Goal: Download file/media

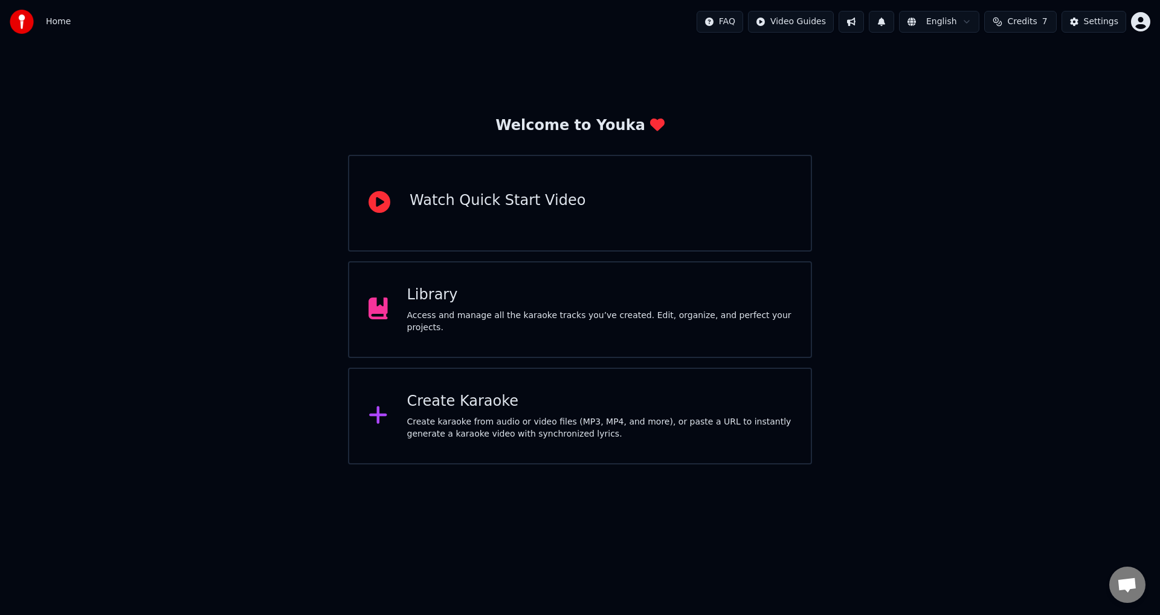
click at [575, 324] on div "Access and manage all the karaoke tracks you’ve created. Edit, organize, and pe…" at bounding box center [599, 321] width 385 height 24
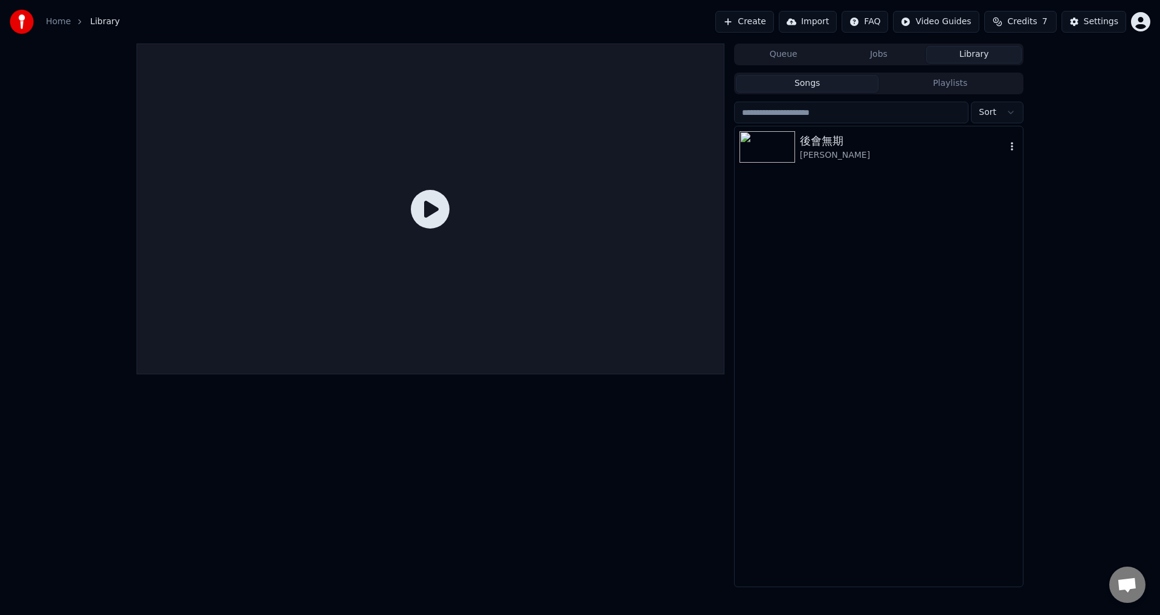
click at [832, 140] on div "後會無期" at bounding box center [903, 140] width 206 height 17
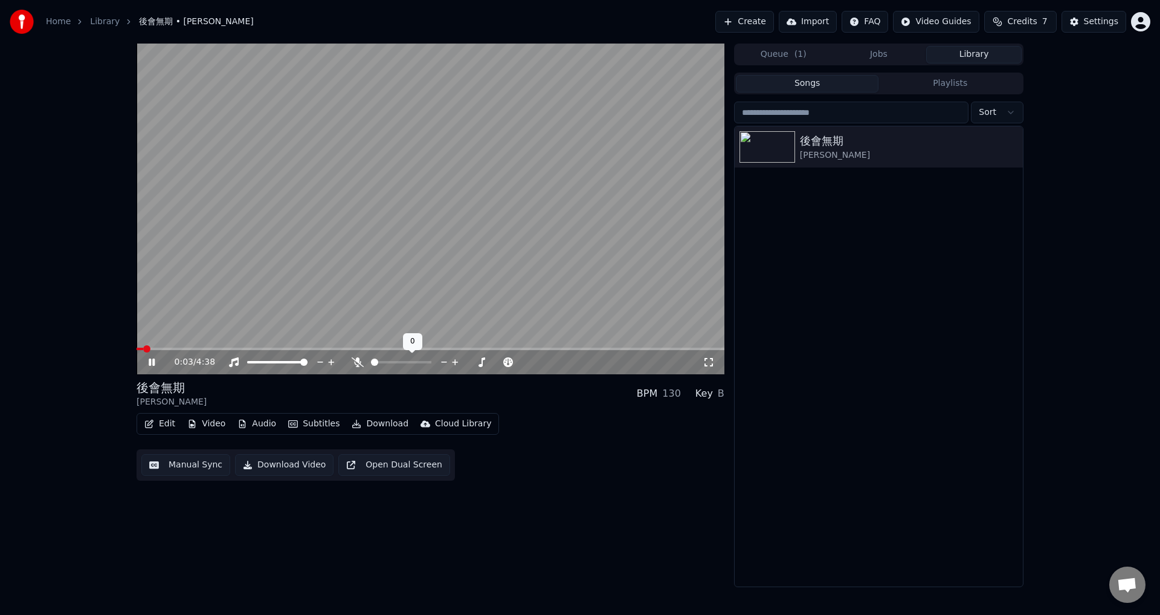
click at [357, 364] on icon at bounding box center [358, 362] width 12 height 10
click at [238, 349] on span at bounding box center [431, 348] width 588 height 2
click at [357, 360] on icon at bounding box center [357, 362] width 7 height 10
click at [357, 364] on icon at bounding box center [358, 362] width 12 height 10
click at [303, 348] on span at bounding box center [431, 348] width 588 height 2
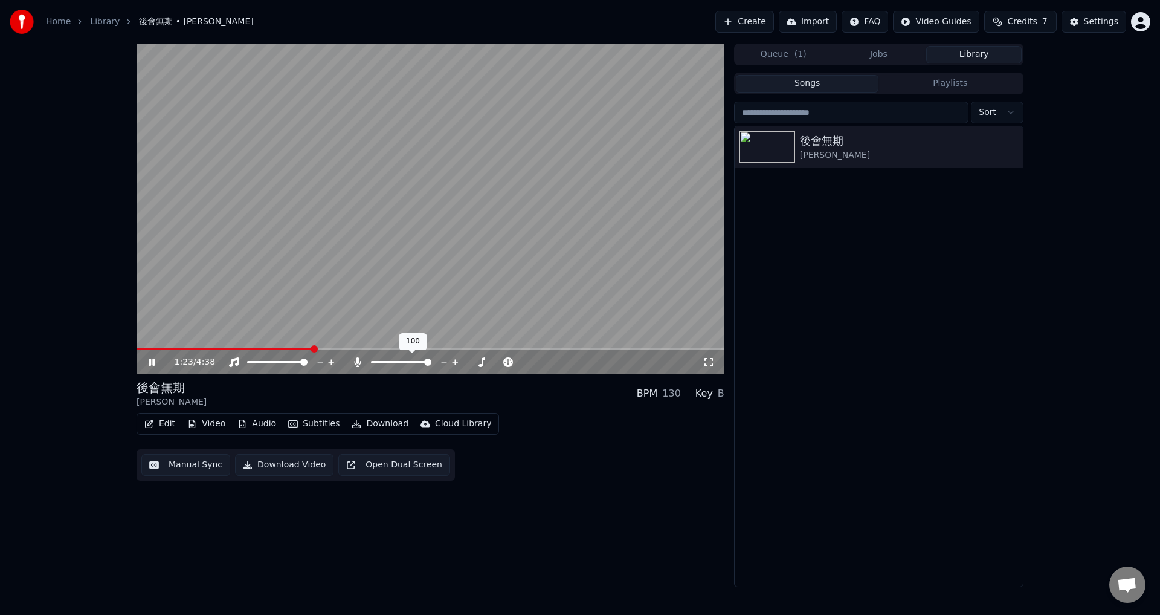
click at [431, 366] on span at bounding box center [427, 361] width 7 height 7
drag, startPoint x: 431, startPoint y: 361, endPoint x: 414, endPoint y: 364, distance: 17.7
click at [414, 364] on div at bounding box center [412, 362] width 97 height 12
click at [431, 363] on span at bounding box center [427, 361] width 7 height 7
click at [357, 363] on icon at bounding box center [357, 362] width 7 height 10
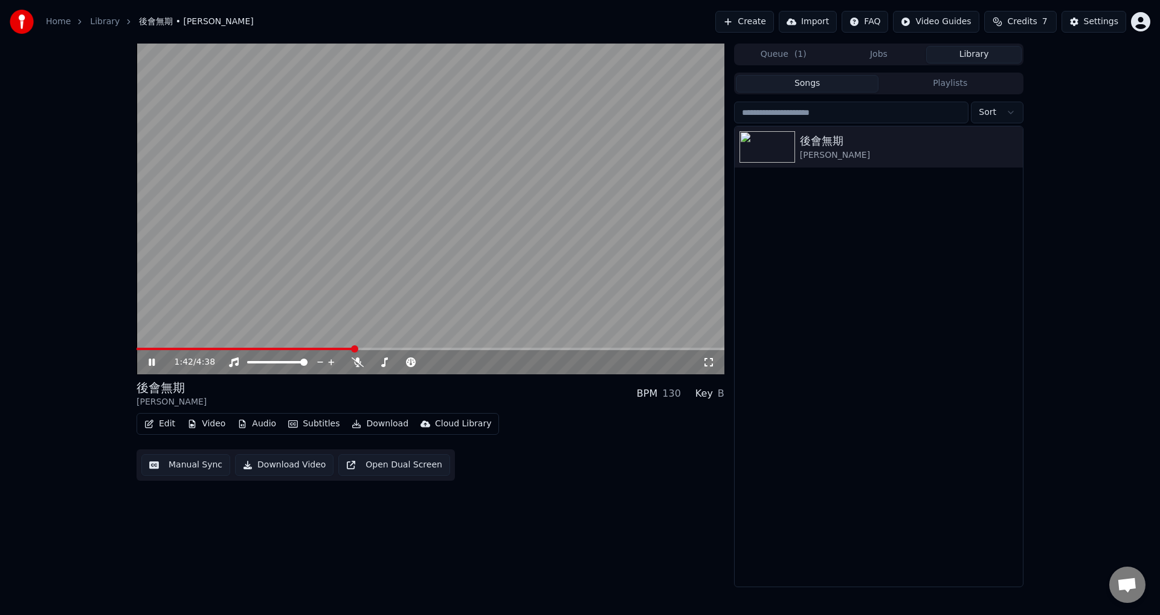
click at [157, 361] on icon at bounding box center [160, 362] width 28 height 10
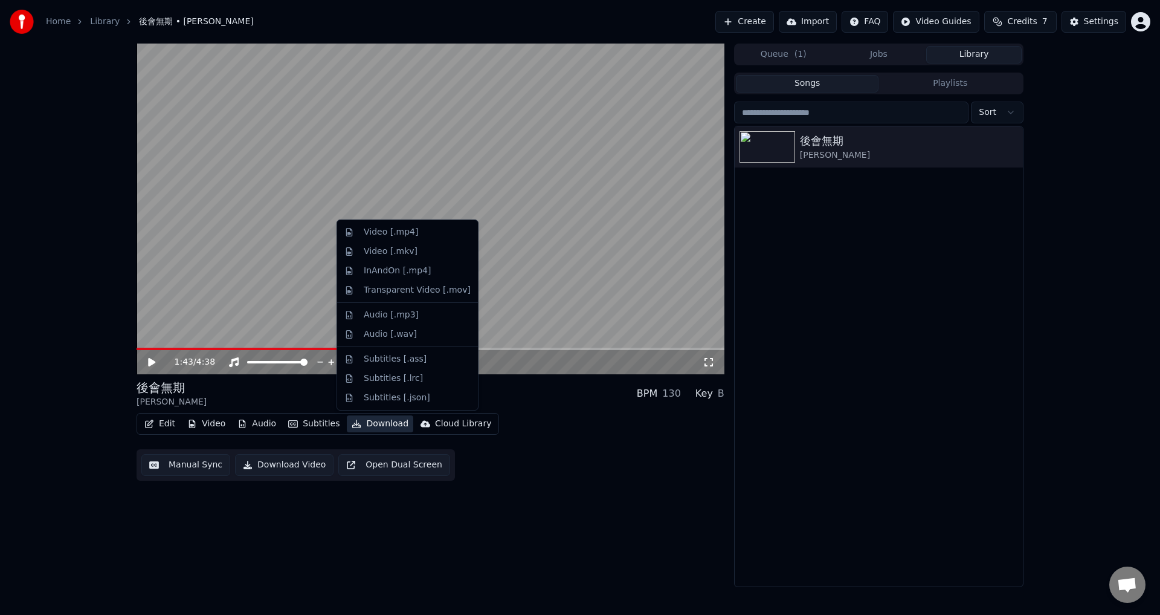
click at [366, 425] on button "Download" at bounding box center [380, 423] width 66 height 17
click at [390, 236] on div "Video [.mp4]" at bounding box center [391, 232] width 54 height 12
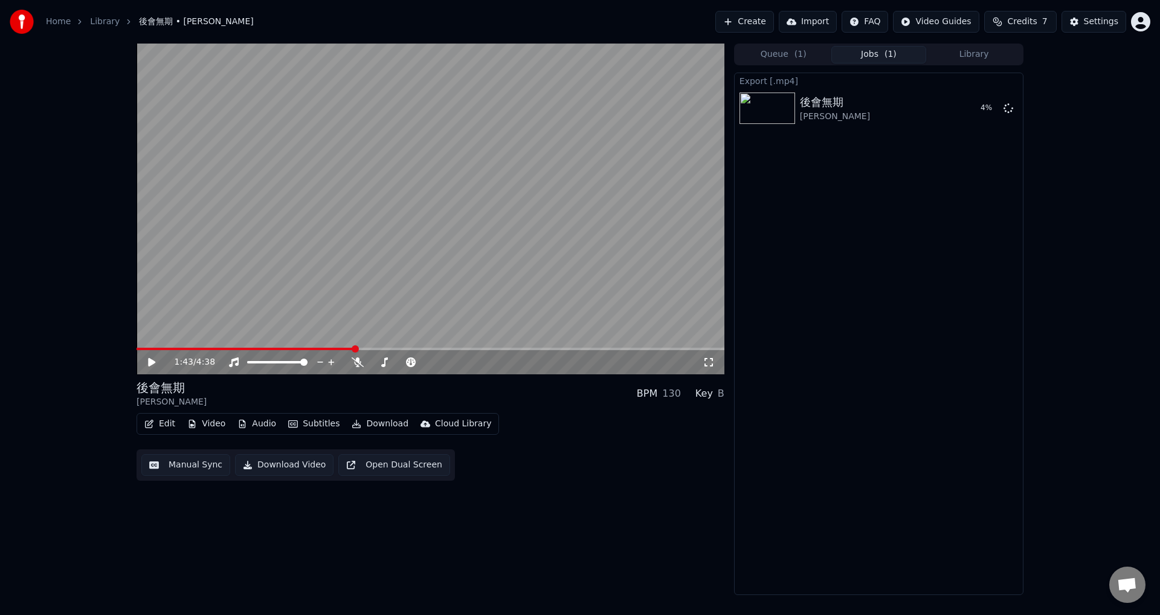
click at [372, 421] on button "Download" at bounding box center [380, 423] width 66 height 17
click at [374, 425] on button "Download" at bounding box center [380, 423] width 66 height 17
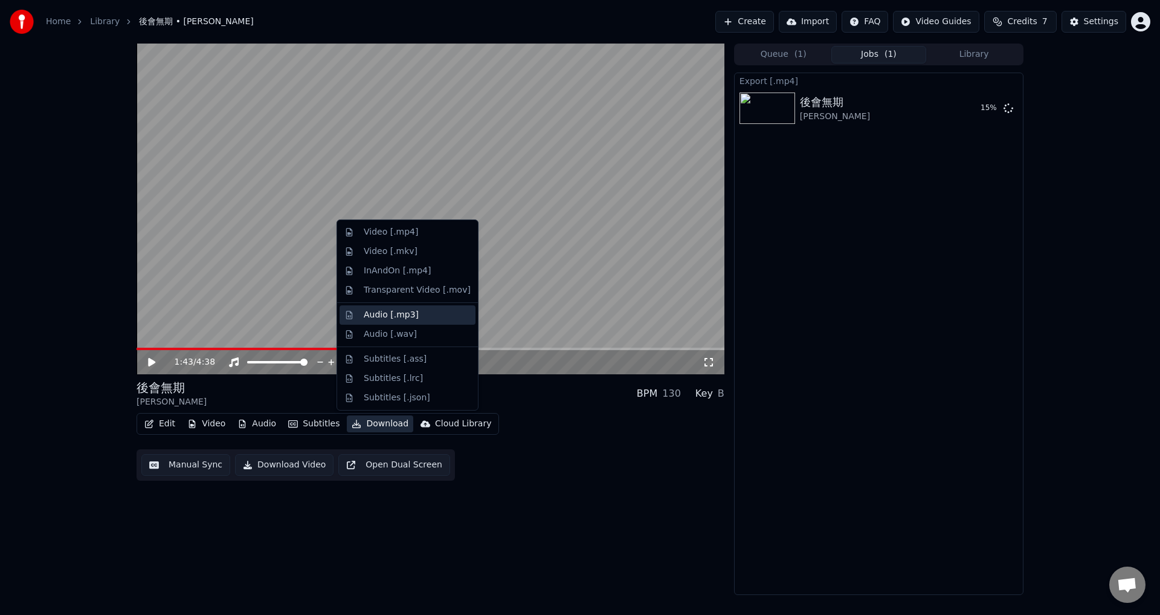
click at [393, 318] on div "Audio [.mp3]" at bounding box center [391, 315] width 55 height 12
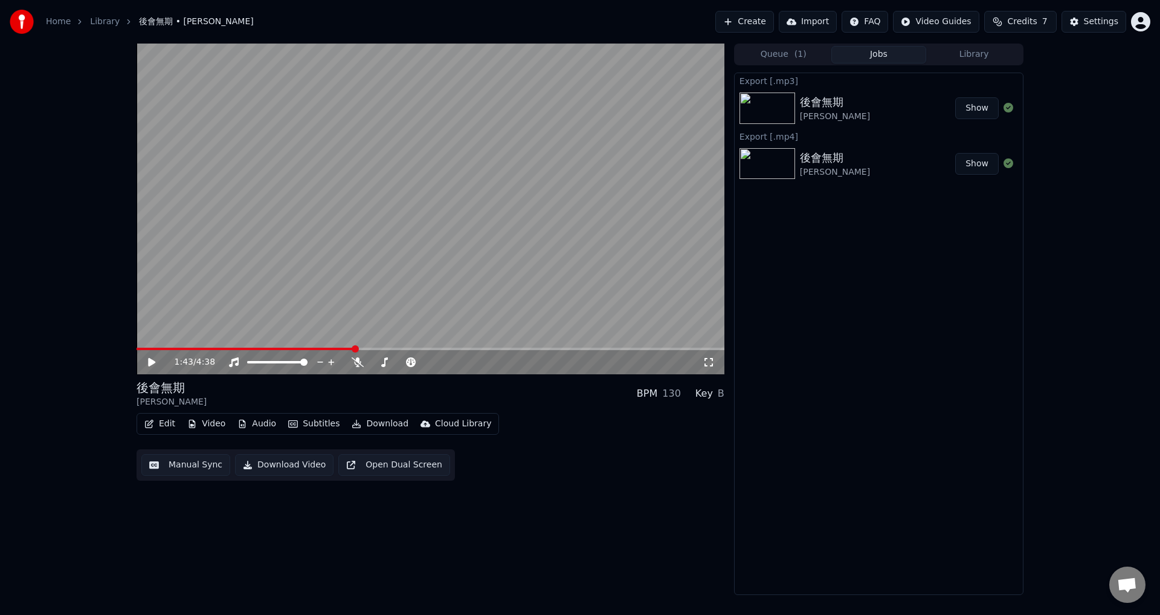
click at [152, 363] on icon at bounding box center [151, 362] width 7 height 8
click at [152, 363] on icon at bounding box center [160, 362] width 28 height 10
click at [494, 554] on div "1:44 / 4:38 後會無期 [PERSON_NAME] BPM 130 Key B Edit Video Audio Subtitles Downloa…" at bounding box center [431, 319] width 588 height 551
click at [369, 422] on button "Download" at bounding box center [380, 423] width 66 height 17
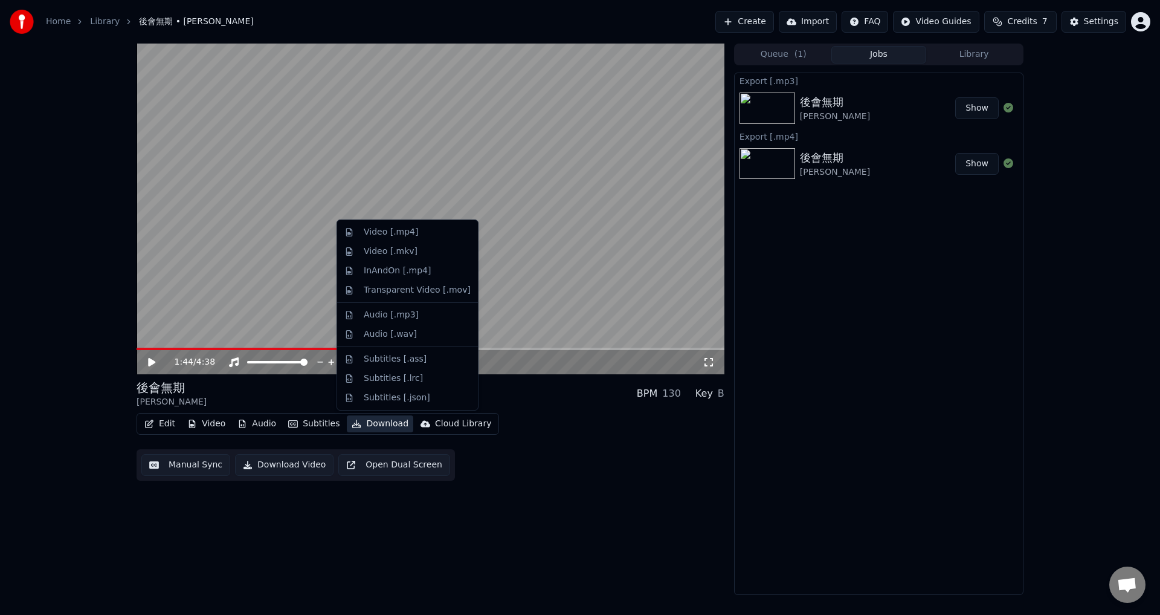
click at [441, 511] on div "1:44 / 4:38 後會無期 [PERSON_NAME] BPM 130 Key B Edit Video Audio Subtitles Downloa…" at bounding box center [431, 319] width 588 height 551
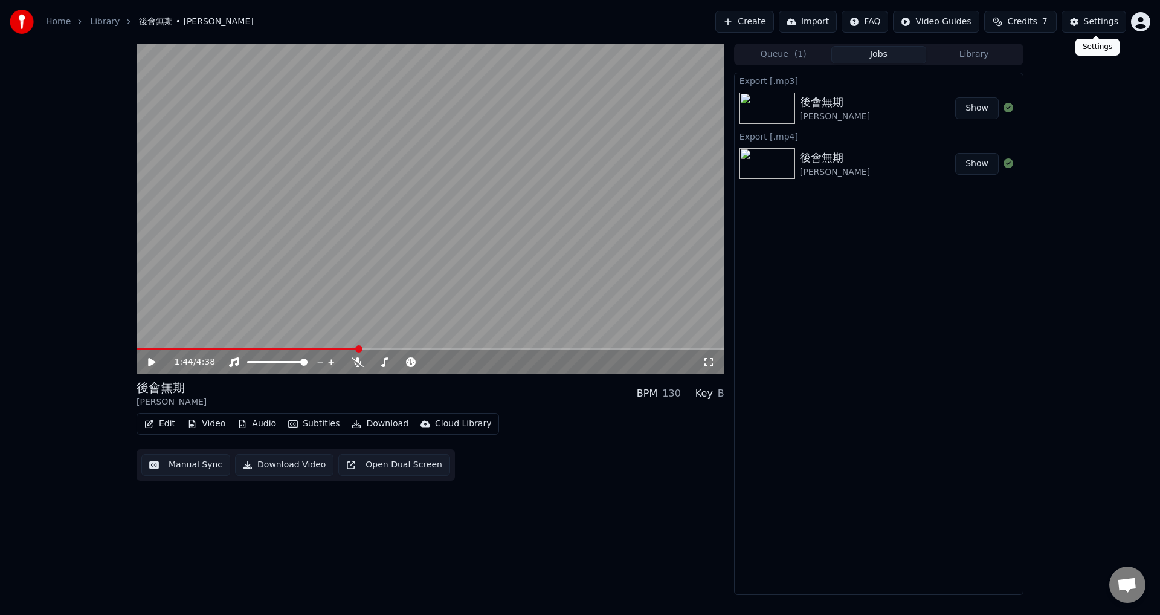
click at [1077, 19] on button "Settings" at bounding box center [1094, 22] width 65 height 22
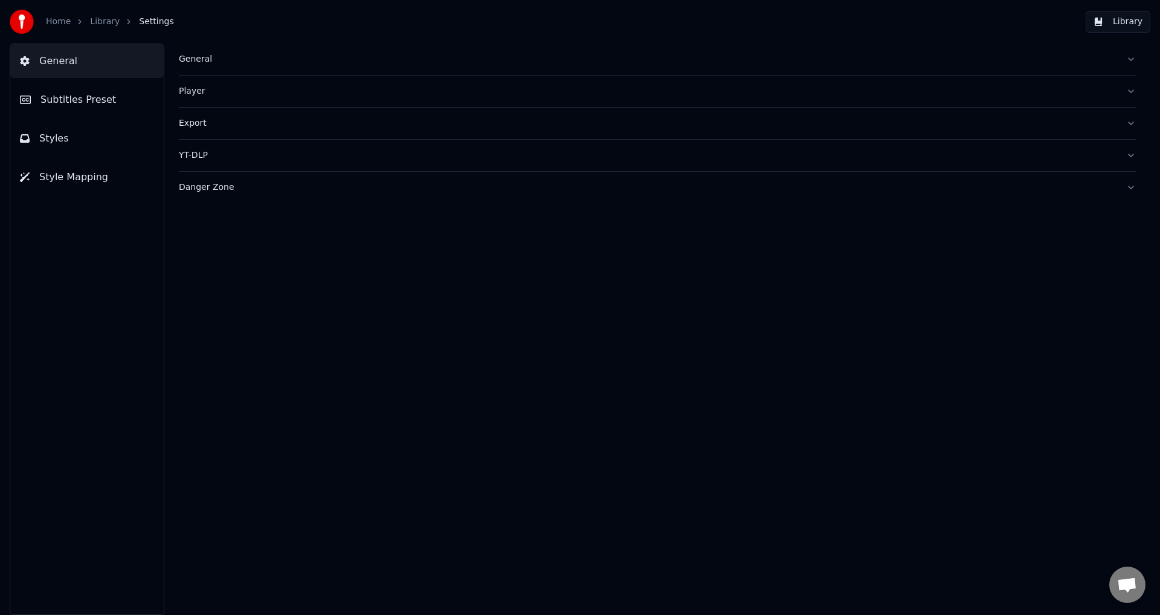
click at [184, 124] on div "Export" at bounding box center [648, 123] width 938 height 12
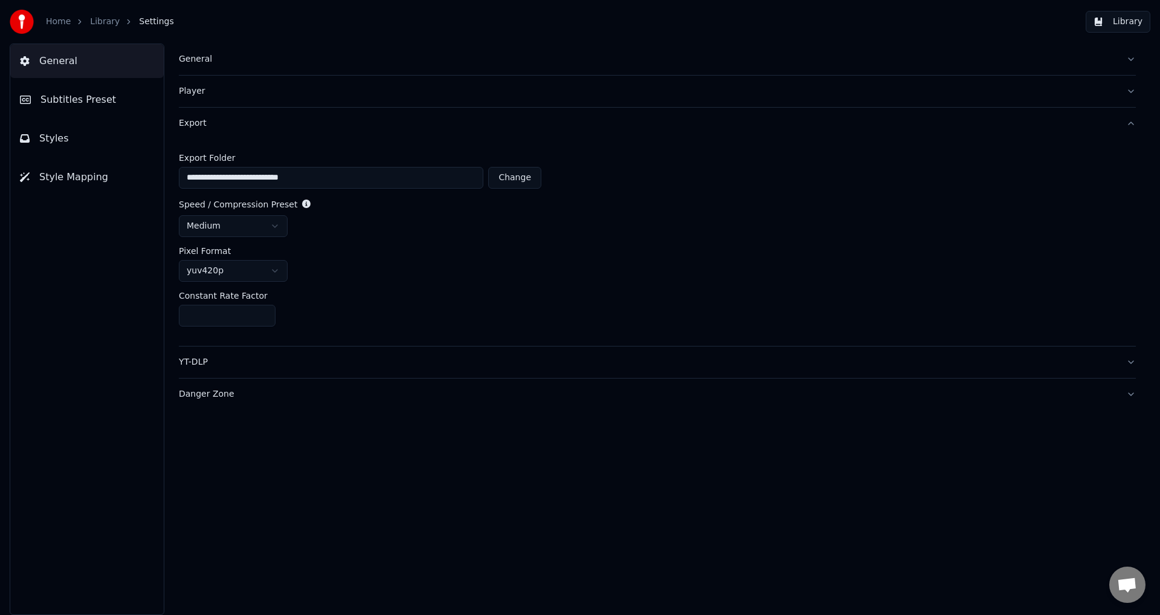
click at [278, 228] on html "**********" at bounding box center [580, 307] width 1160 height 615
click at [280, 228] on html "**********" at bounding box center [580, 307] width 1160 height 615
click at [313, 227] on div "medium" at bounding box center [657, 226] width 957 height 22
click at [278, 275] on html "**********" at bounding box center [580, 307] width 1160 height 615
click at [311, 267] on html "**********" at bounding box center [580, 307] width 1160 height 615
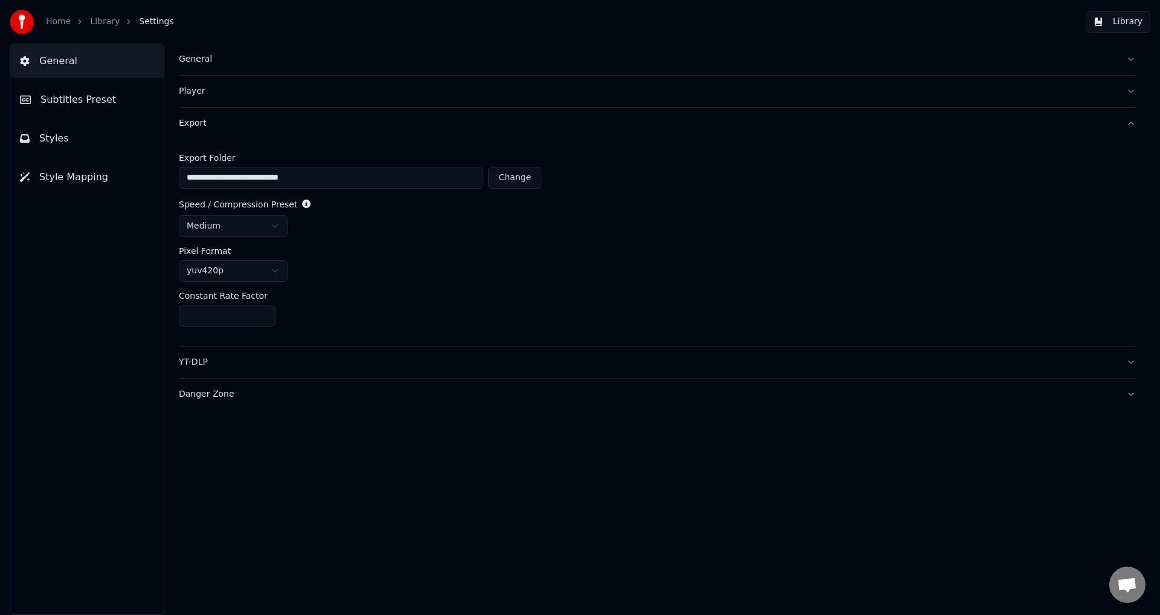
click at [187, 123] on div "Export" at bounding box center [648, 123] width 938 height 12
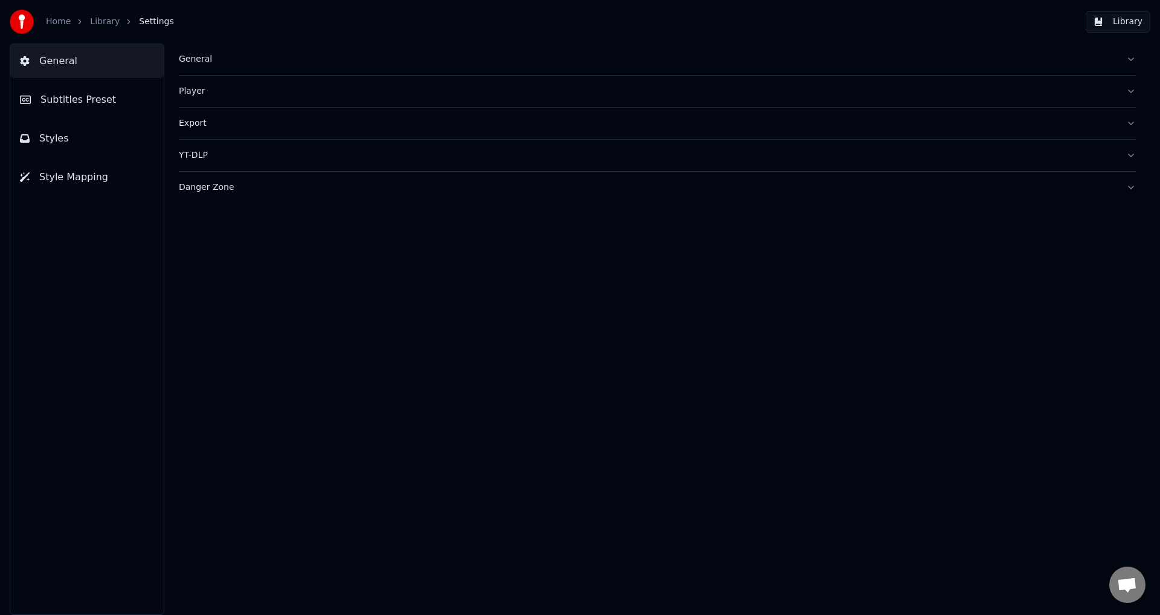
click at [1102, 24] on button "Library" at bounding box center [1118, 22] width 65 height 22
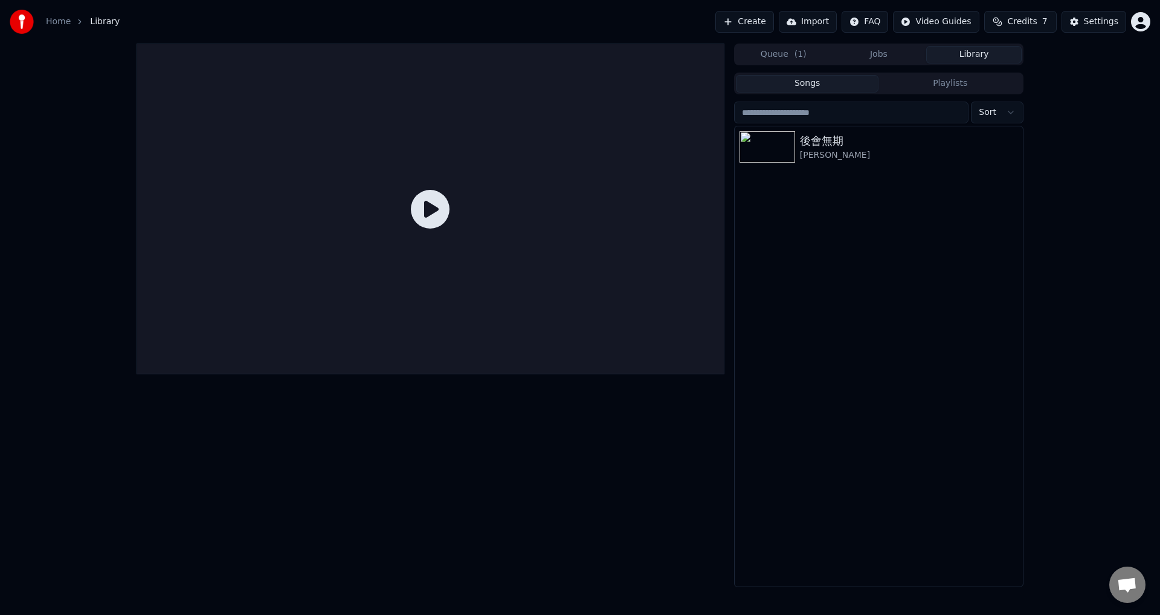
click at [799, 54] on span "( 1 )" at bounding box center [801, 54] width 12 height 12
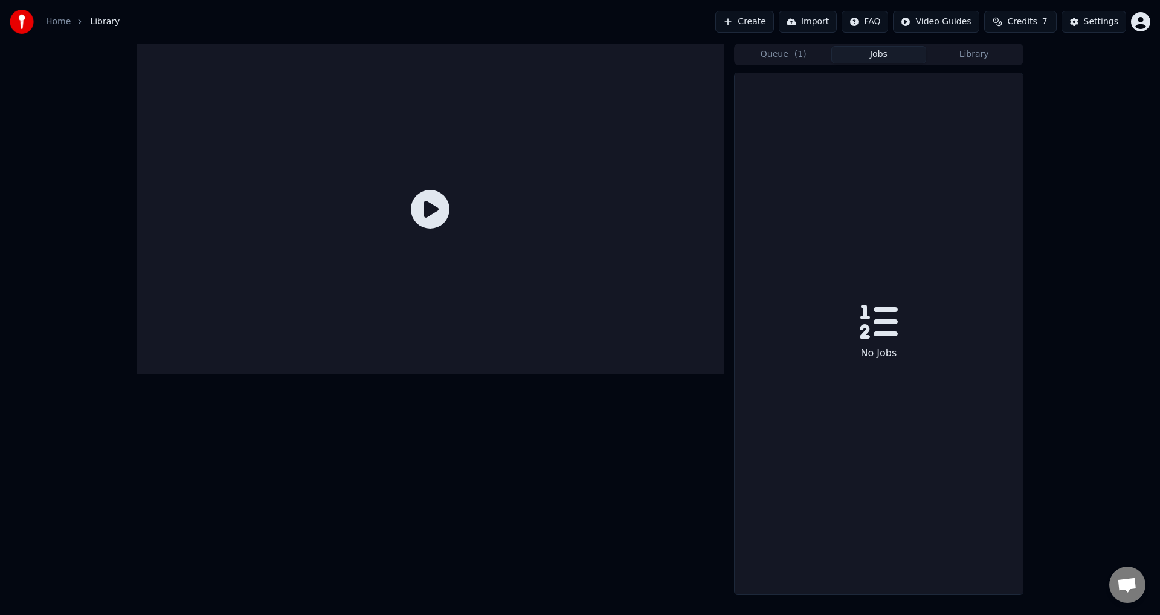
click at [882, 52] on button "Jobs" at bounding box center [879, 55] width 95 height 18
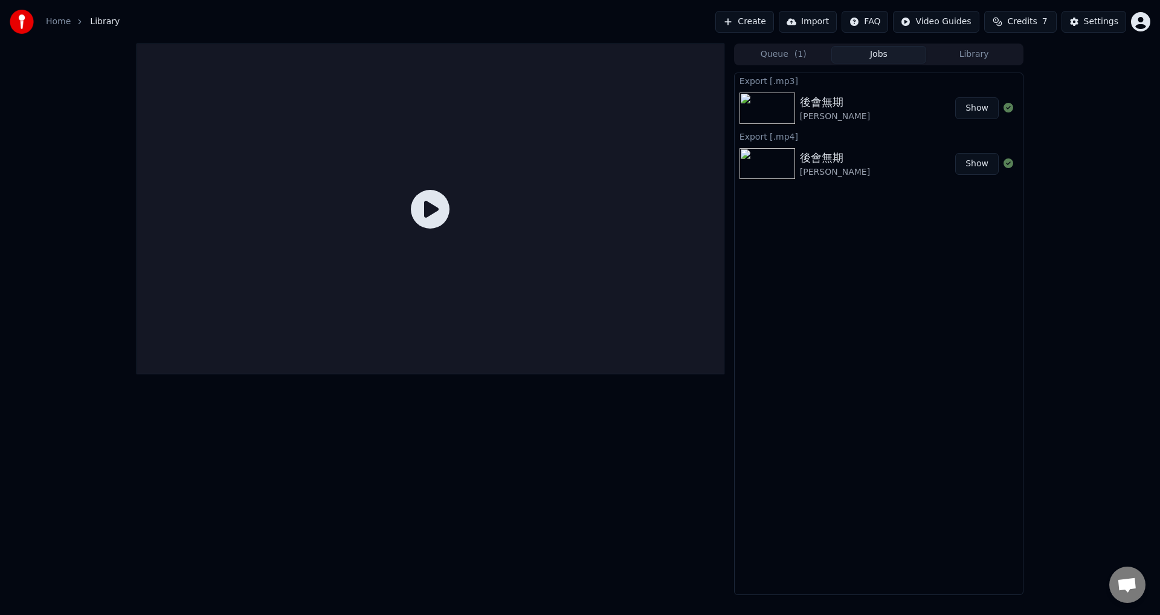
drag, startPoint x: 985, startPoint y: 59, endPoint x: 928, endPoint y: 65, distance: 57.7
click at [985, 59] on button "Library" at bounding box center [973, 55] width 95 height 18
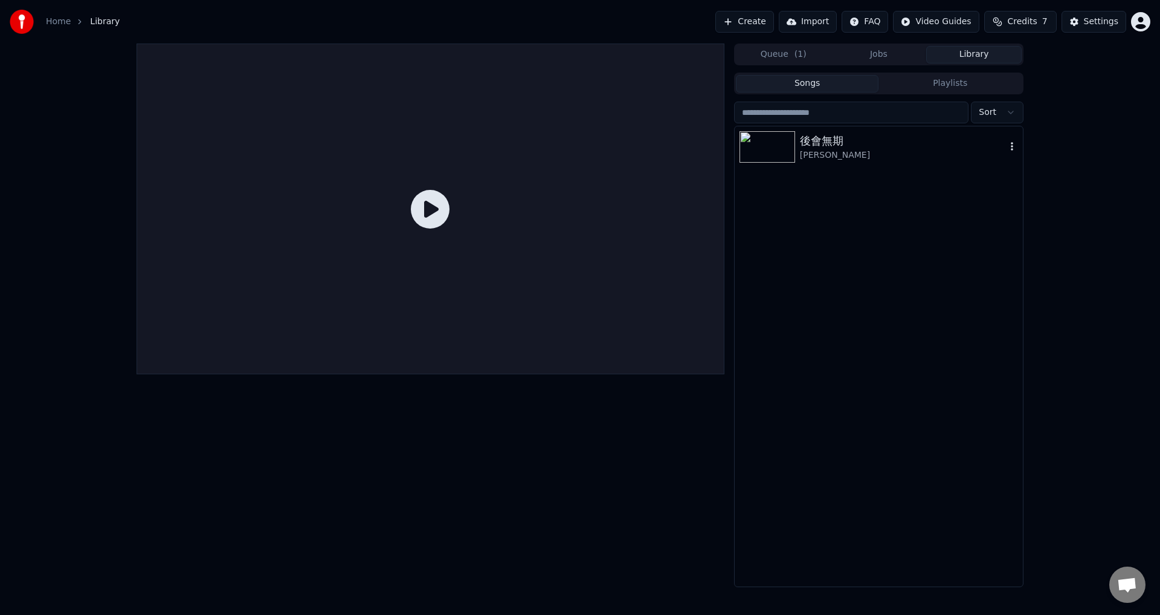
click at [844, 140] on div "後會無期" at bounding box center [903, 140] width 206 height 17
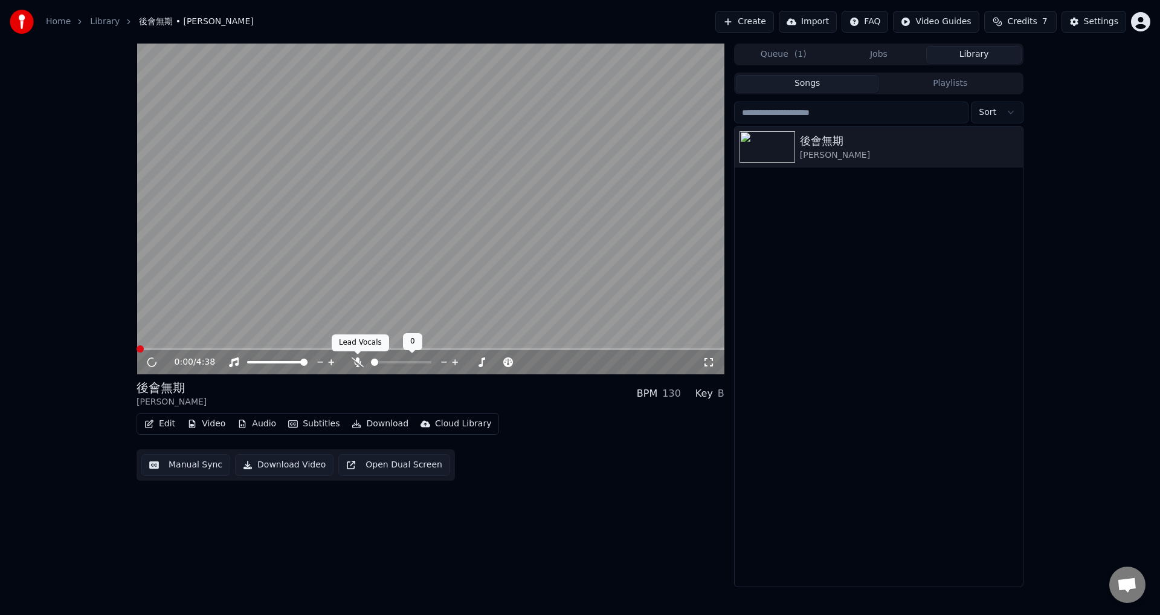
click at [355, 366] on icon at bounding box center [358, 362] width 12 height 10
click at [207, 347] on span at bounding box center [431, 348] width 588 height 2
click at [152, 361] on icon at bounding box center [160, 362] width 28 height 10
click at [370, 423] on button "Download" at bounding box center [380, 423] width 66 height 17
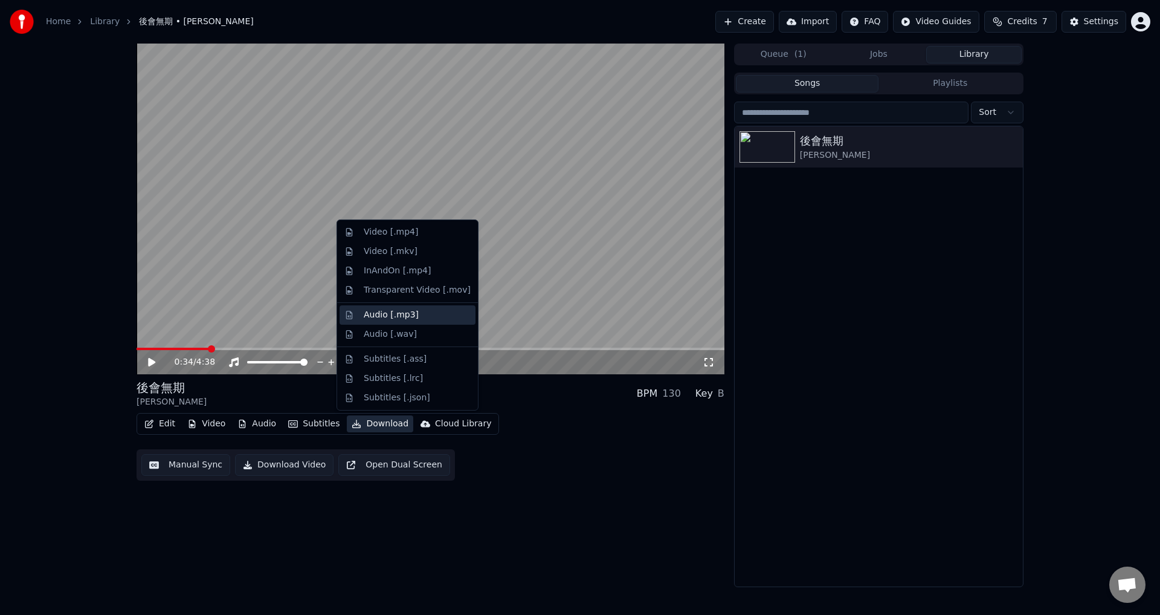
click at [404, 317] on div "Audio [.mp3]" at bounding box center [391, 315] width 55 height 12
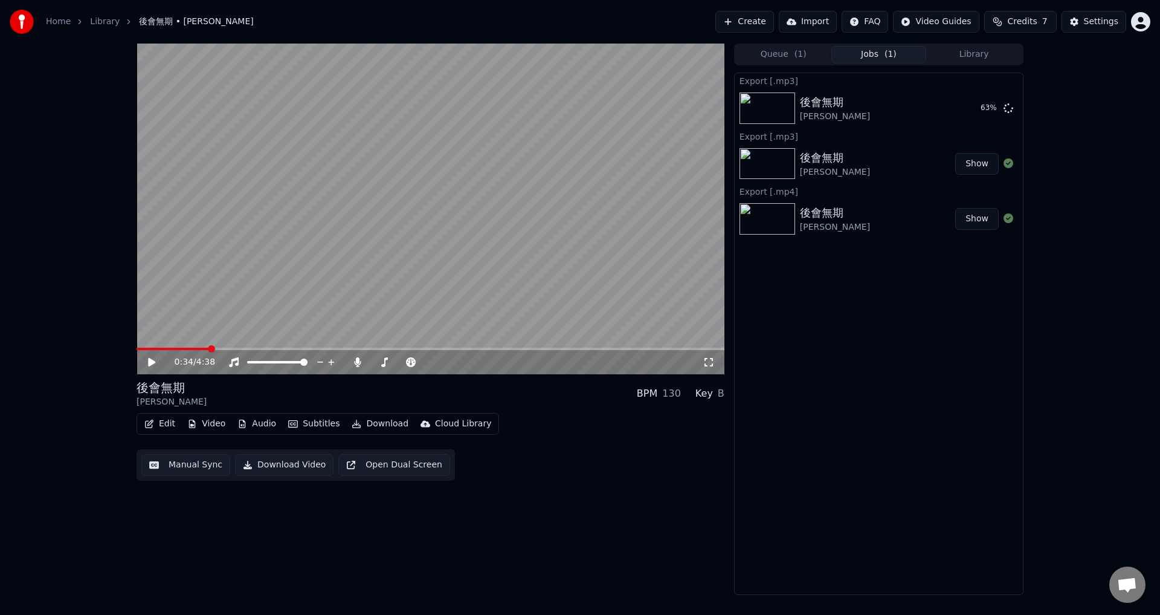
click at [290, 514] on div "0:34 / 4:38 後會無期 [PERSON_NAME] BPM 130 Key B Edit Video Audio Subtitles Downloa…" at bounding box center [431, 319] width 588 height 551
click at [288, 465] on button "Download Video" at bounding box center [284, 465] width 99 height 22
click at [157, 363] on icon at bounding box center [160, 362] width 28 height 10
click at [198, 424] on button "Video" at bounding box center [207, 423] width 48 height 17
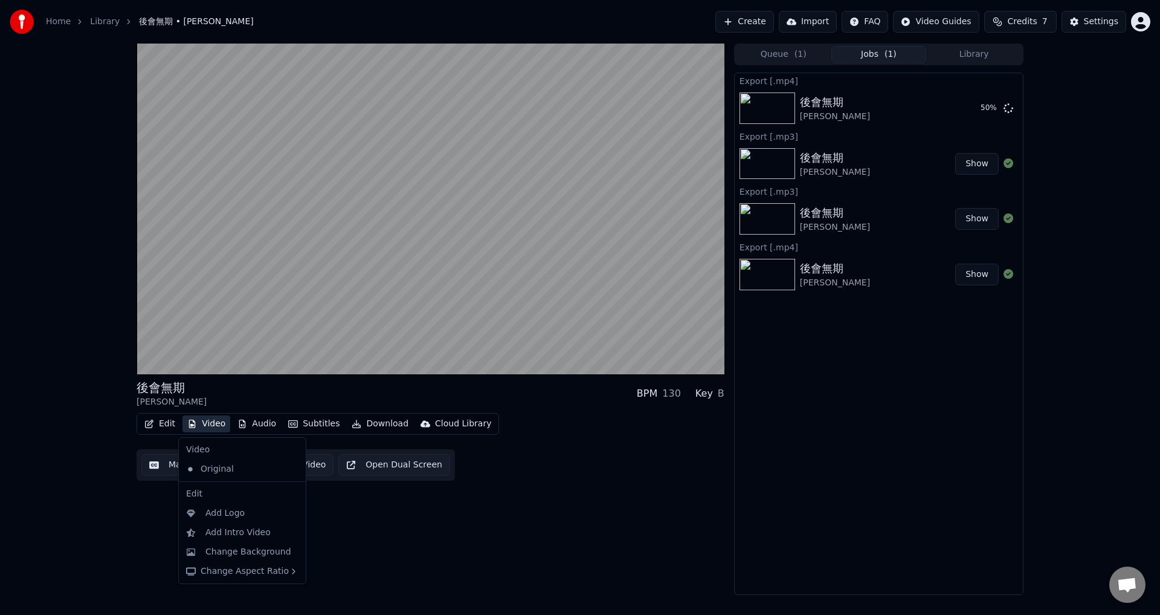
click at [115, 519] on div "後會無期 [PERSON_NAME] BPM 130 Key B Edit Video Audio Subtitles Download Cloud Libr…" at bounding box center [580, 319] width 1160 height 551
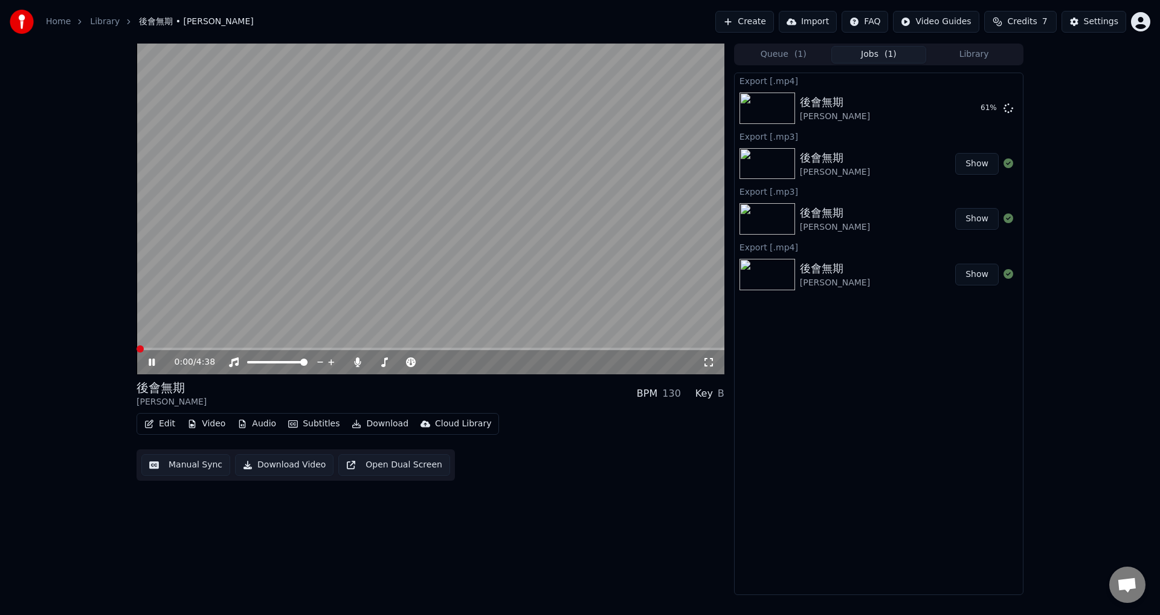
click at [137, 347] on span at bounding box center [137, 348] width 0 height 2
click at [318, 348] on span at bounding box center [431, 348] width 588 height 2
click at [158, 359] on icon at bounding box center [160, 362] width 28 height 10
click at [207, 424] on button "Video" at bounding box center [207, 423] width 48 height 17
click at [505, 517] on div "2:31 / 4:38 後會無期 [PERSON_NAME] BPM 130 Key B Edit Video Audio Subtitles Downloa…" at bounding box center [431, 319] width 588 height 551
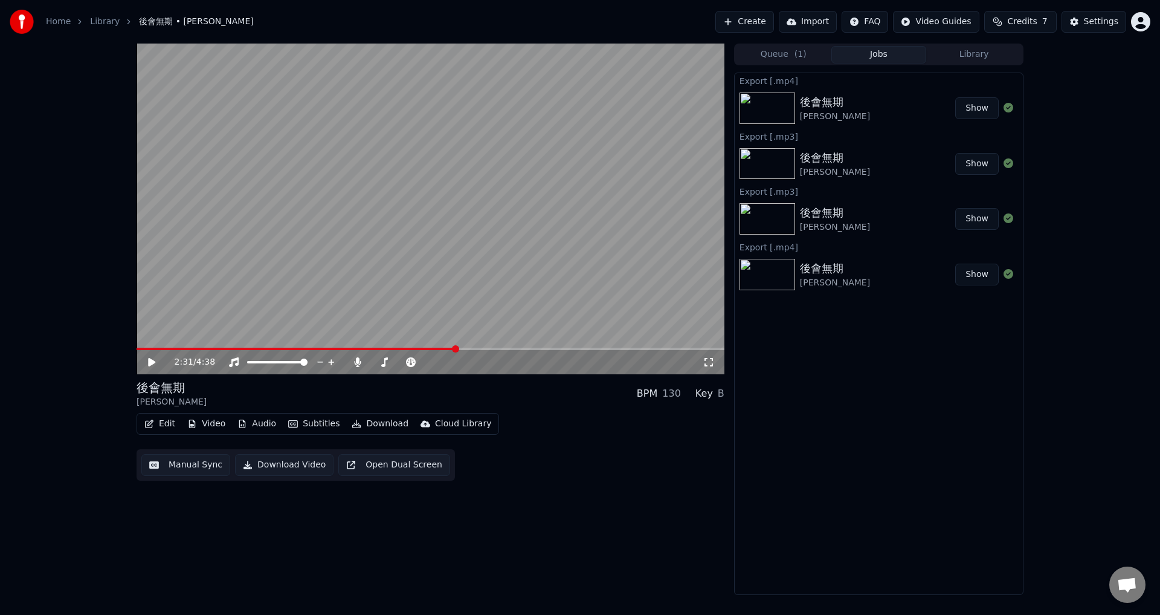
click at [201, 427] on button "Video" at bounding box center [207, 423] width 48 height 17
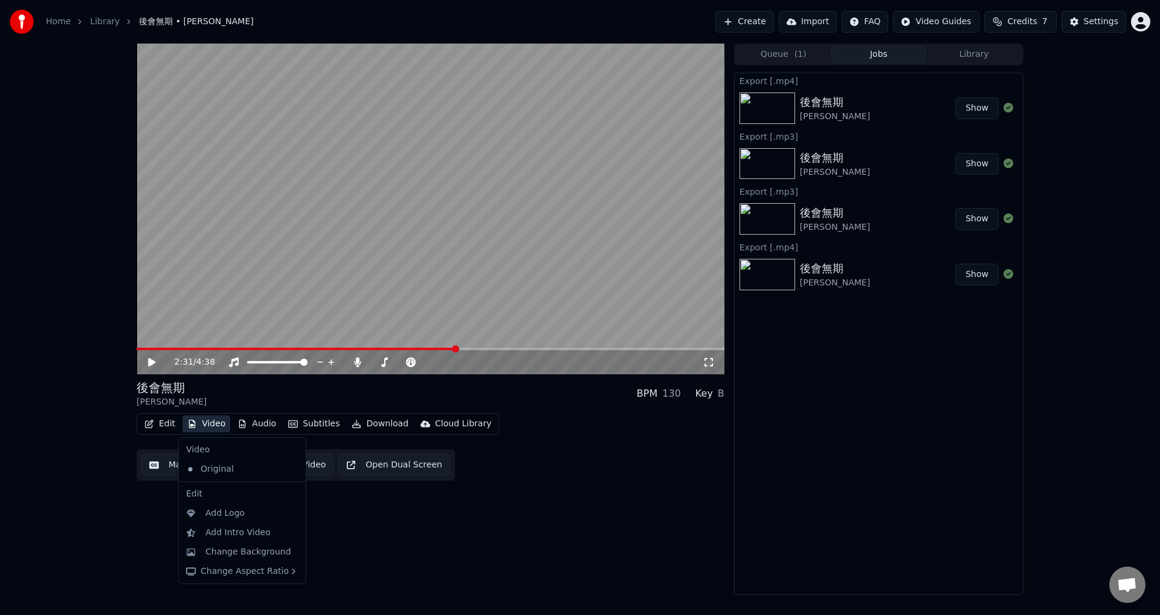
click at [290, 470] on icon at bounding box center [294, 469] width 8 height 10
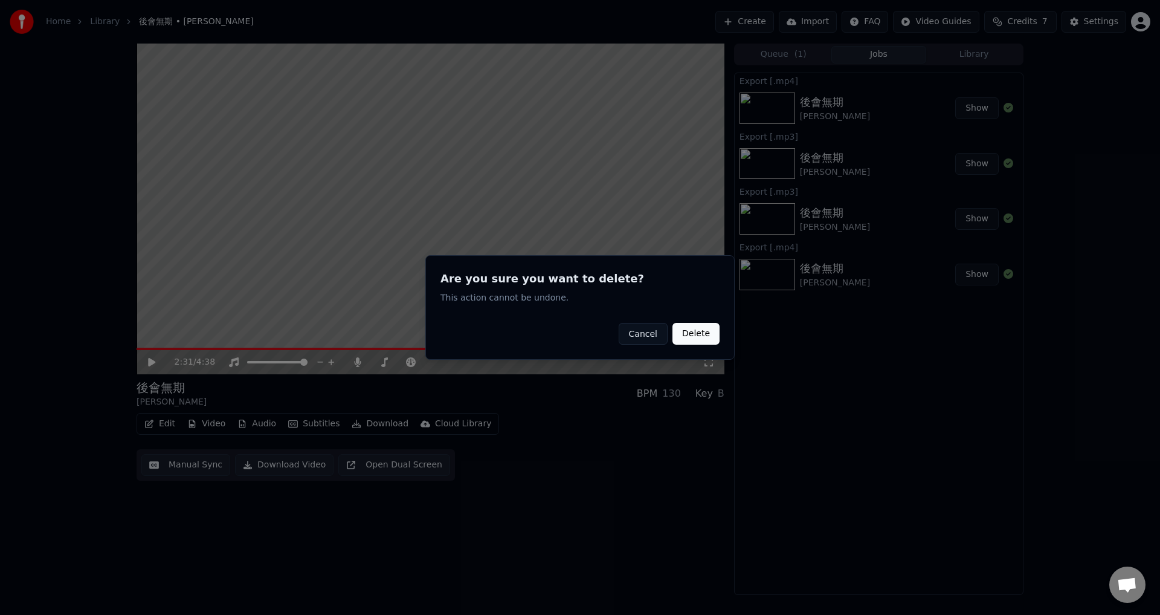
click at [653, 338] on button "Cancel" at bounding box center [643, 334] width 49 height 22
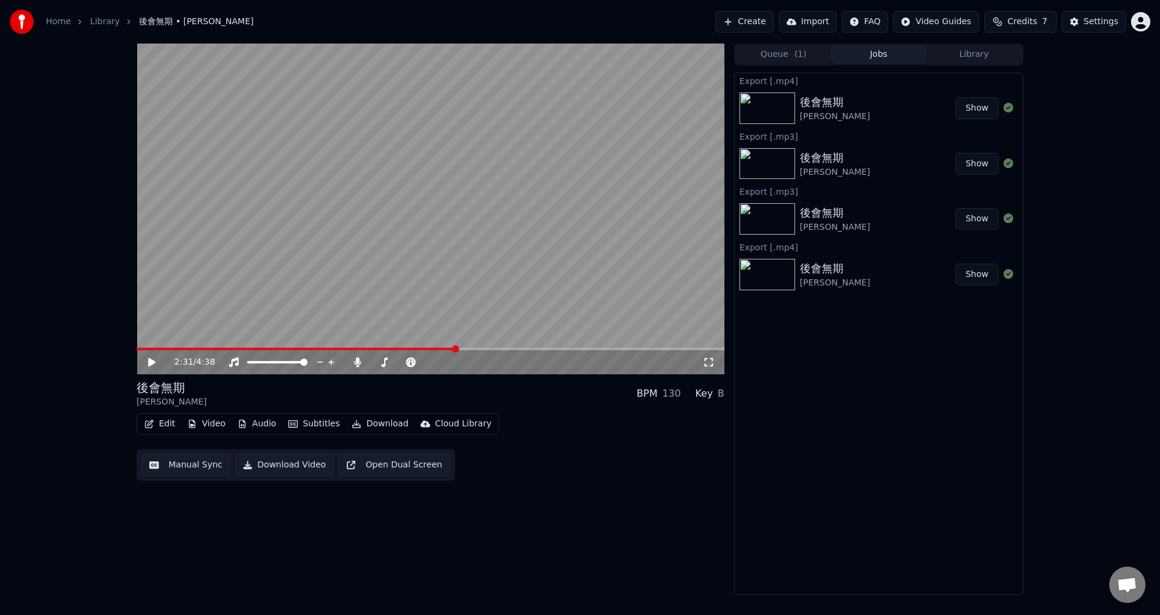
click at [224, 426] on button "Video" at bounding box center [207, 423] width 48 height 17
click at [357, 538] on div "2:31 / 4:38 後會無期 [PERSON_NAME] BPM 130 Key B Edit Video Audio Subtitles Downloa…" at bounding box center [431, 319] width 588 height 551
click at [320, 418] on button "Subtitles" at bounding box center [313, 423] width 61 height 17
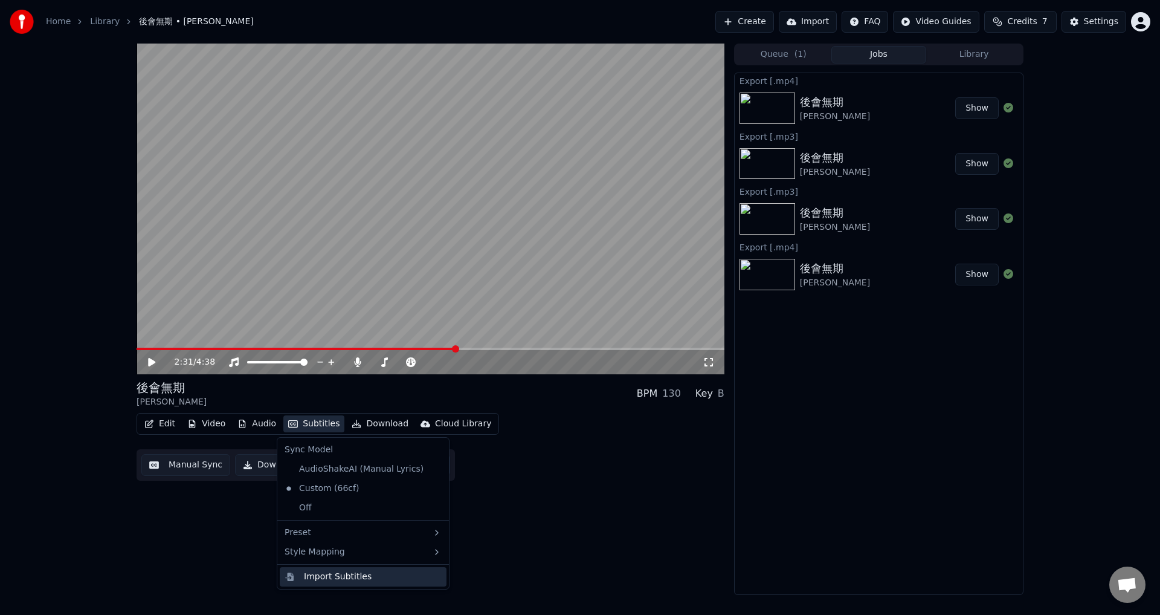
click at [325, 577] on div "Import Subtitles" at bounding box center [338, 576] width 68 height 12
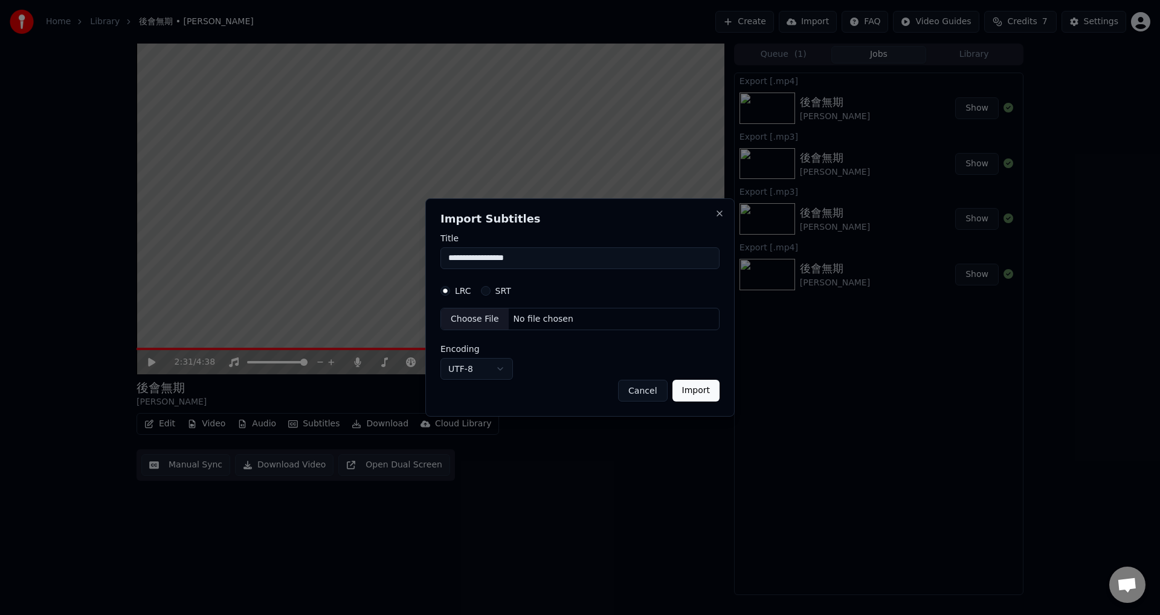
click at [642, 393] on button "Cancel" at bounding box center [642, 391] width 49 height 22
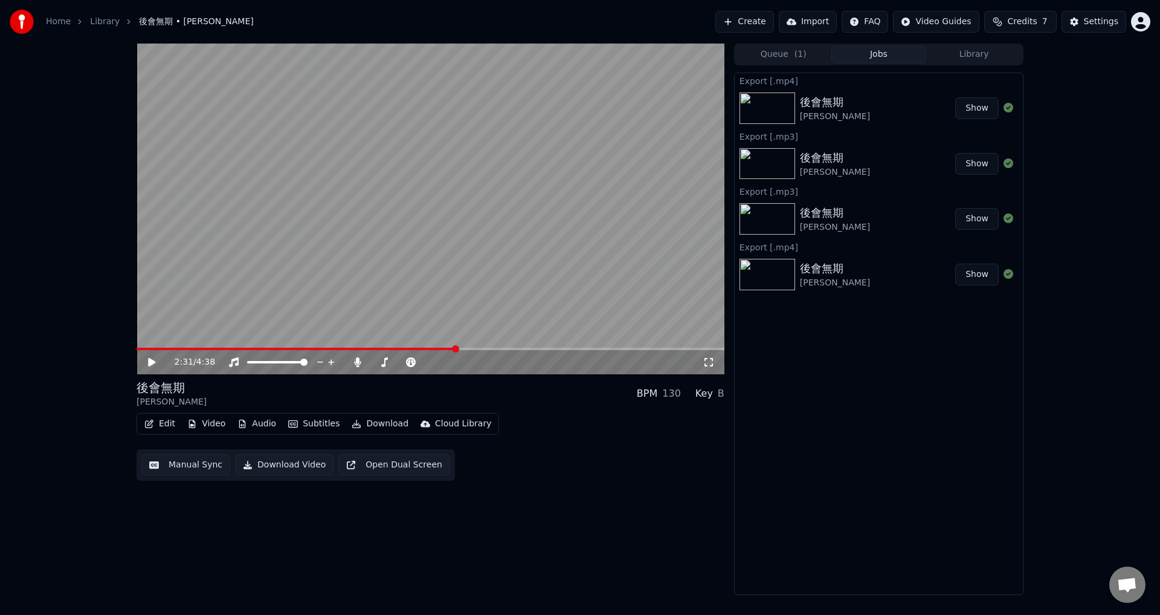
click at [935, 481] on div "Export [.mp4] 後會無期 [PERSON_NAME] Show Export [.mp3] 後會無期 [PERSON_NAME] Show Exp…" at bounding box center [878, 334] width 289 height 522
